Goal: Browse casually

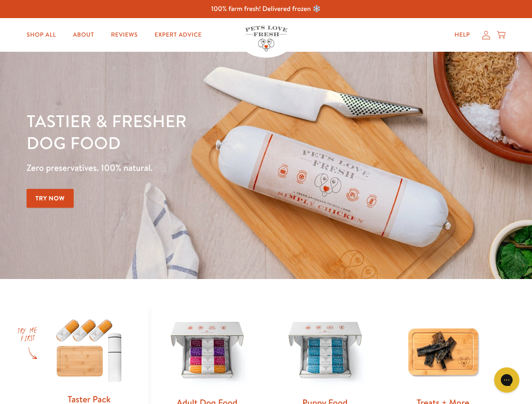
click at [266, 202] on div "Tastier & fresher dog food Zero preservatives. 100% natural. Try Now" at bounding box center [186, 165] width 319 height 111
click at [506, 380] on icon "Gorgias live chat" at bounding box center [506, 380] width 8 height 8
